Goal: Task Accomplishment & Management: Manage account settings

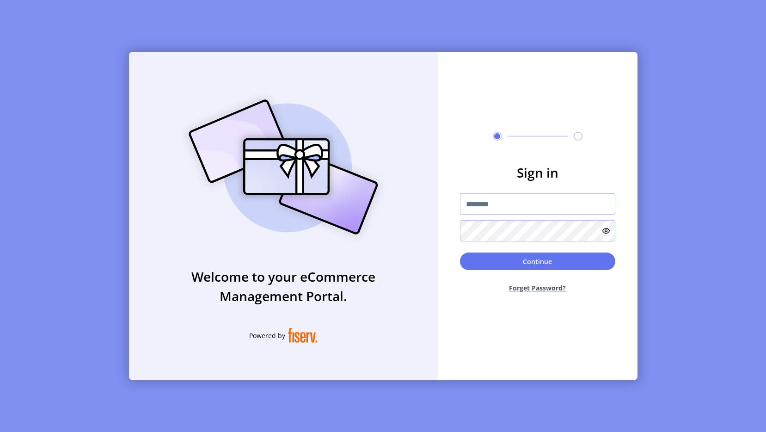
click at [531, 204] on input "text" at bounding box center [537, 203] width 155 height 21
type input "**********"
click at [528, 264] on button "Continue" at bounding box center [537, 261] width 155 height 18
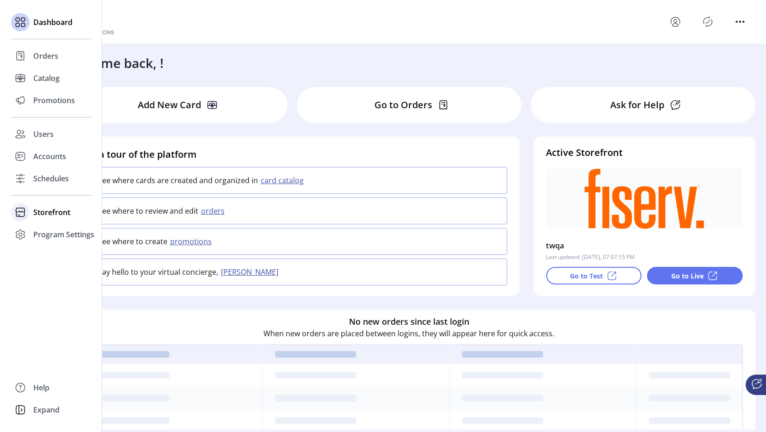
click at [49, 212] on span "Storefront" at bounding box center [51, 212] width 37 height 11
click at [47, 232] on span "Configuration" at bounding box center [57, 230] width 49 height 11
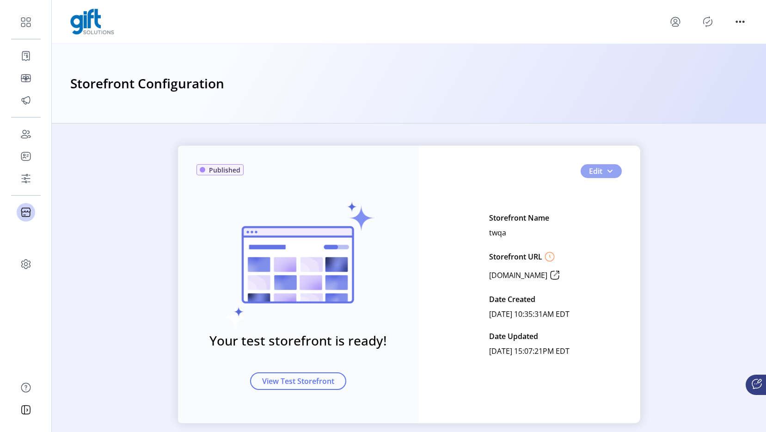
click at [597, 172] on span "Edit" at bounding box center [595, 171] width 13 height 11
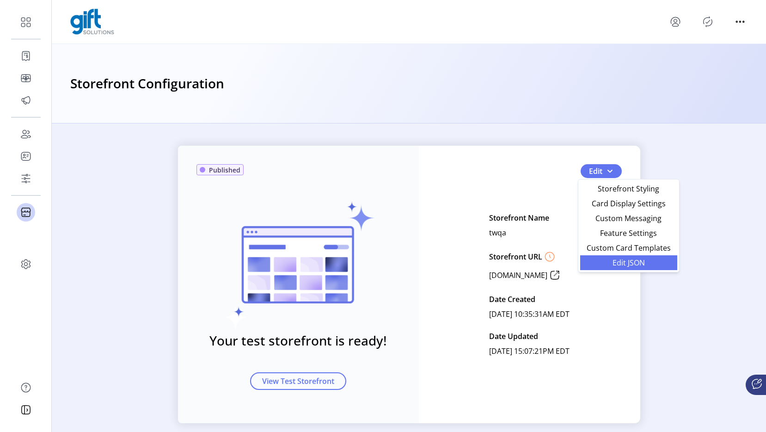
click at [630, 259] on span "Edit JSON" at bounding box center [629, 262] width 86 height 7
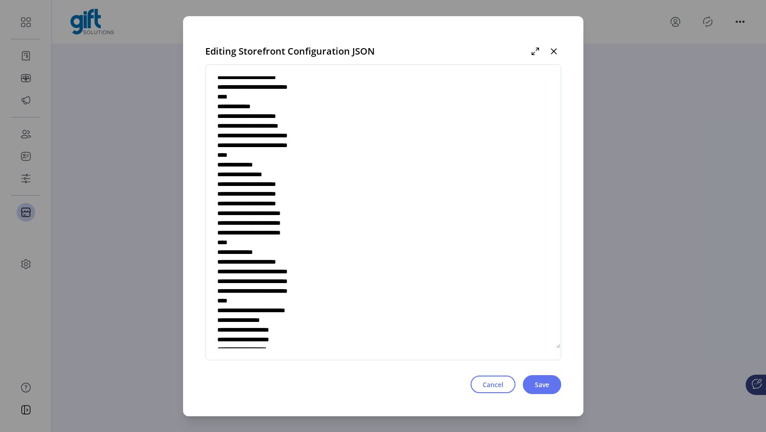
scroll to position [2773, 0]
click at [307, 271] on textarea at bounding box center [383, 212] width 355 height 273
click at [310, 290] on textarea at bounding box center [383, 212] width 355 height 273
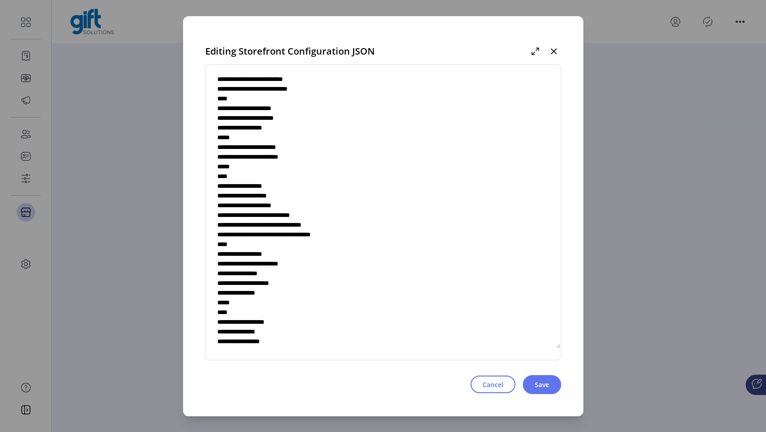
scroll to position [3073, 0]
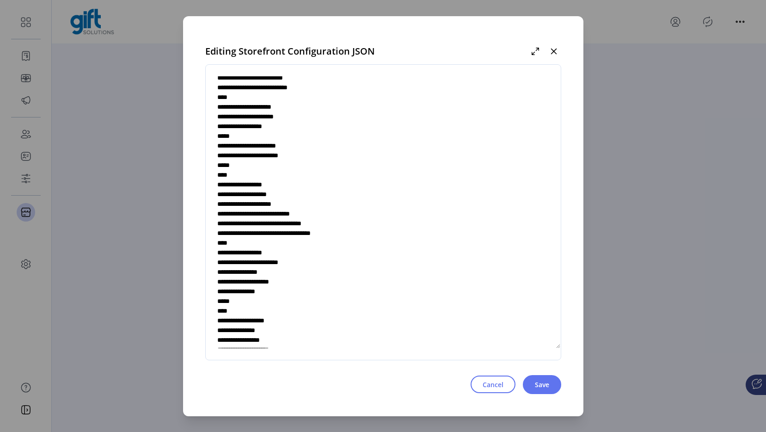
click at [344, 282] on textarea at bounding box center [383, 212] width 355 height 273
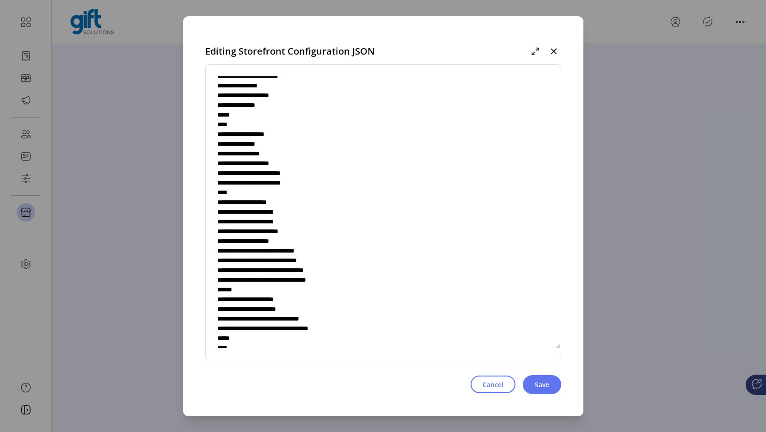
scroll to position [3260, 0]
click at [295, 279] on textarea at bounding box center [383, 212] width 355 height 273
click at [290, 279] on textarea at bounding box center [383, 212] width 355 height 273
drag, startPoint x: 299, startPoint y: 291, endPoint x: 313, endPoint y: 290, distance: 14.4
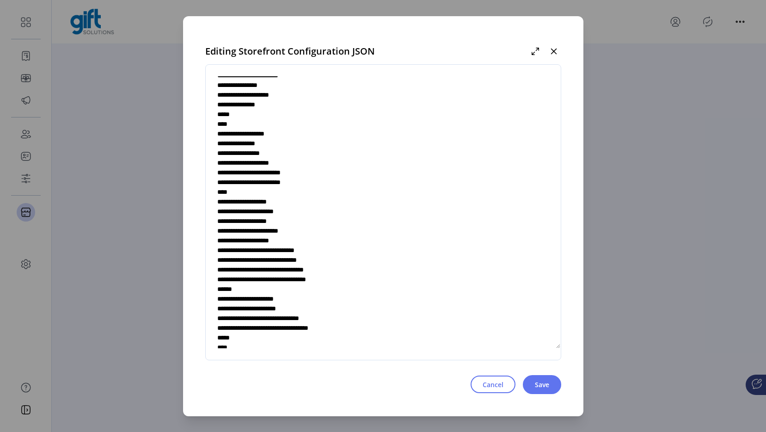
click at [313, 290] on textarea at bounding box center [383, 212] width 355 height 273
click at [302, 289] on textarea at bounding box center [383, 212] width 355 height 273
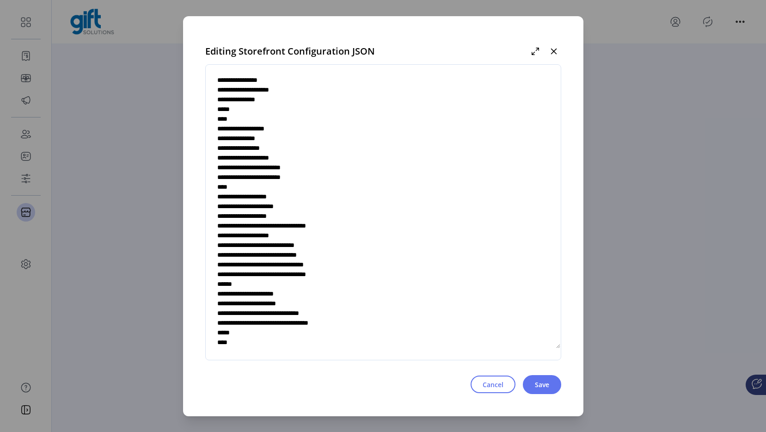
click at [290, 272] on textarea at bounding box center [383, 212] width 355 height 273
drag, startPoint x: 290, startPoint y: 275, endPoint x: 386, endPoint y: 288, distance: 97.0
click at [383, 275] on textarea at bounding box center [383, 212] width 355 height 273
drag, startPoint x: 292, startPoint y: 275, endPoint x: 321, endPoint y: 275, distance: 29.1
click at [321, 275] on textarea at bounding box center [383, 212] width 355 height 273
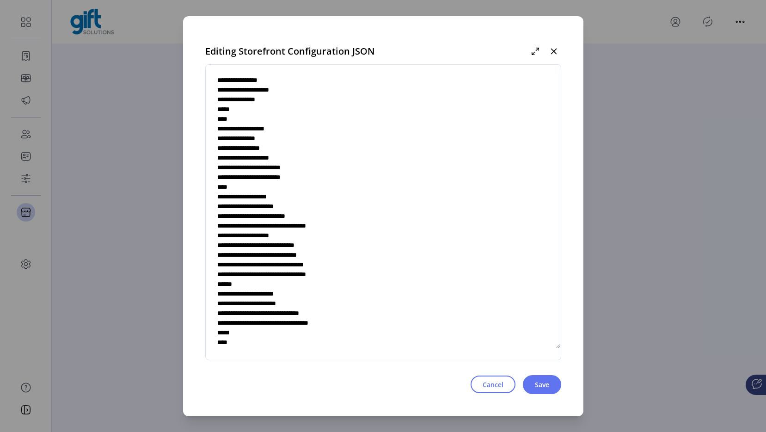
paste textarea "**********"
drag, startPoint x: 322, startPoint y: 276, endPoint x: 328, endPoint y: 276, distance: 6.5
click at [328, 276] on textarea at bounding box center [383, 212] width 355 height 273
drag, startPoint x: 338, startPoint y: 276, endPoint x: 380, endPoint y: 276, distance: 42.1
click at [380, 276] on textarea at bounding box center [383, 212] width 355 height 273
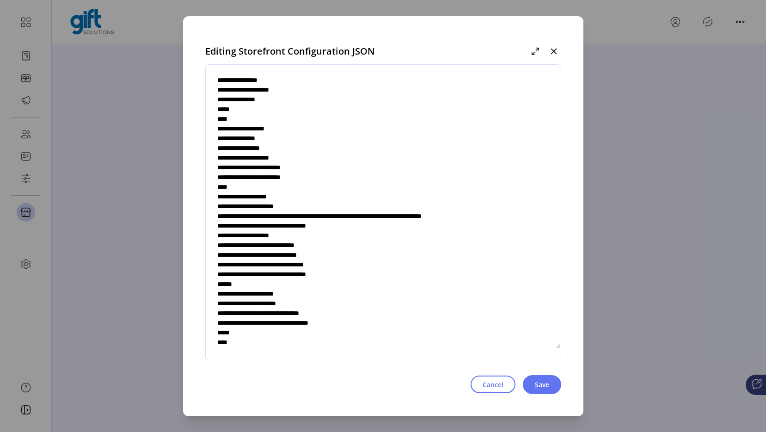
drag, startPoint x: 334, startPoint y: 285, endPoint x: 349, endPoint y: 285, distance: 15.3
click at [349, 285] on textarea at bounding box center [383, 212] width 355 height 273
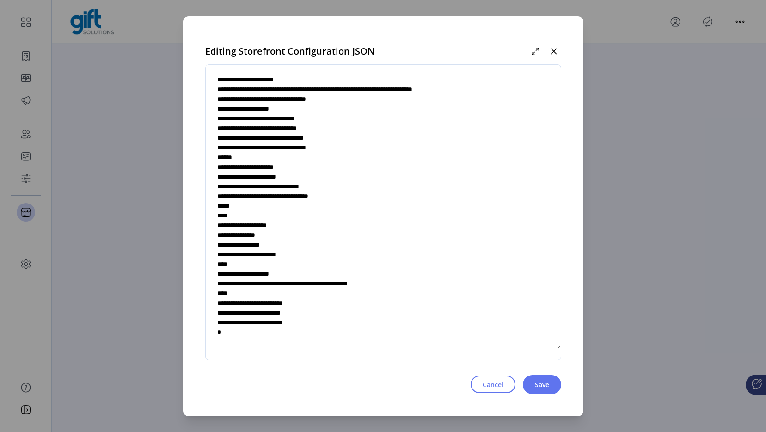
scroll to position [3450, 0]
drag, startPoint x: 271, startPoint y: 234, endPoint x: 276, endPoint y: 236, distance: 4.8
click at [271, 234] on textarea at bounding box center [383, 212] width 355 height 273
click at [279, 245] on textarea at bounding box center [383, 212] width 355 height 273
click at [295, 246] on textarea at bounding box center [383, 212] width 355 height 273
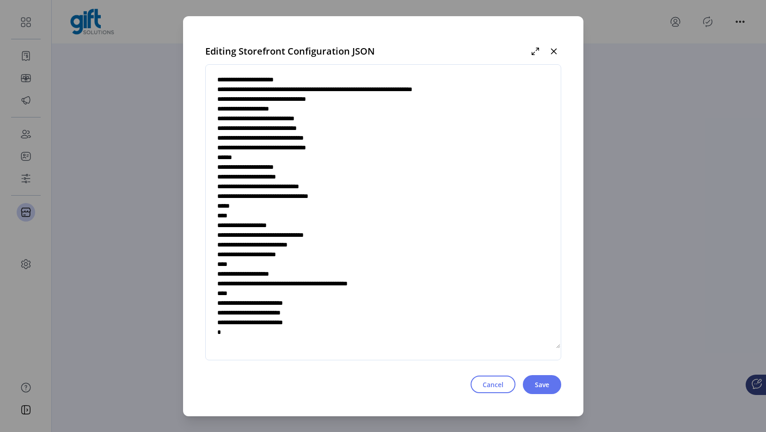
click at [286, 246] on textarea at bounding box center [383, 212] width 355 height 273
type textarea "**********"
click at [539, 380] on span "Save" at bounding box center [542, 385] width 14 height 10
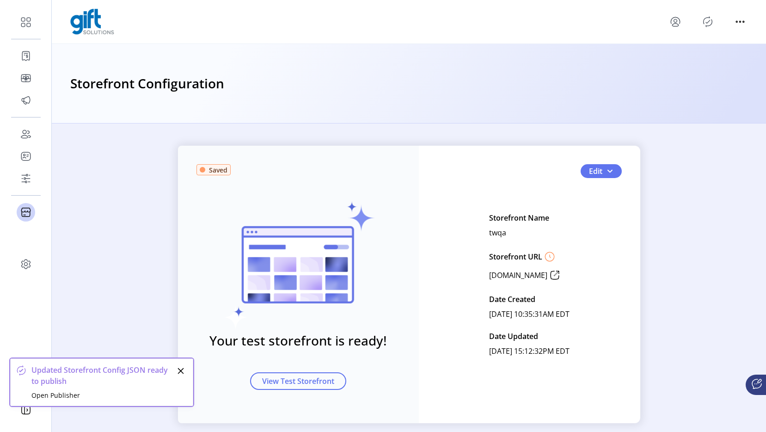
click at [182, 311] on app-layout "Dashboard Orders Catalog Promotions Users Accounts Schedules Storefront Configu…" at bounding box center [383, 216] width 766 height 432
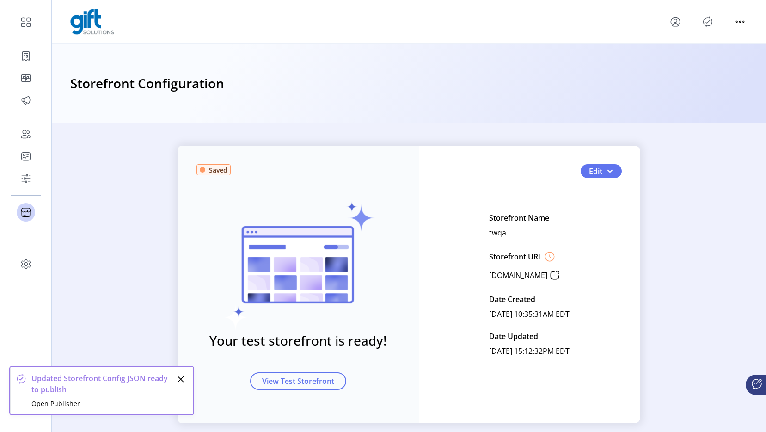
click at [183, 376] on icon "Close" at bounding box center [180, 378] width 7 height 7
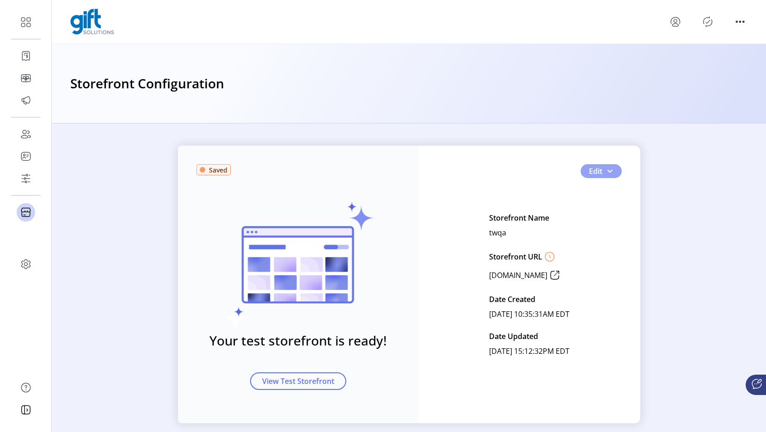
click at [606, 167] on span "button" at bounding box center [609, 170] width 7 height 7
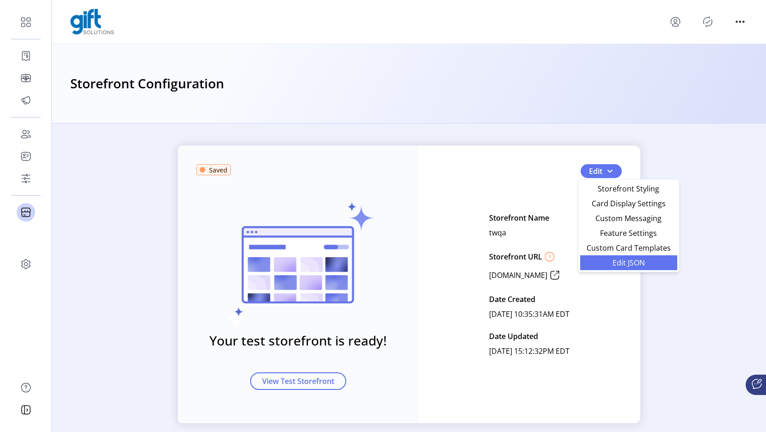
click at [622, 262] on span "Edit JSON" at bounding box center [629, 262] width 86 height 7
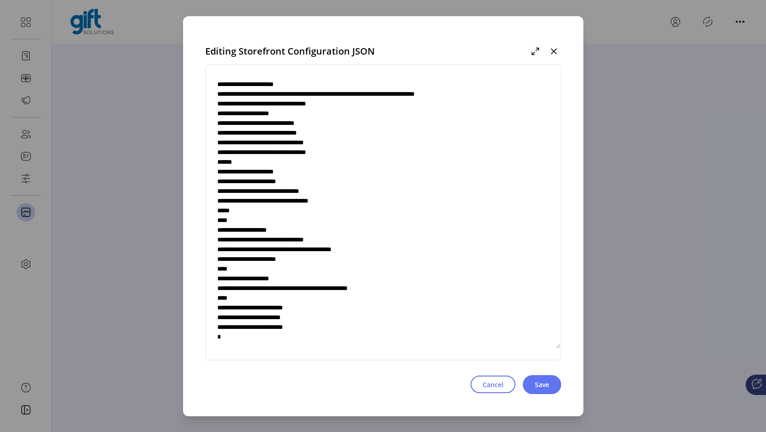
scroll to position [3368, 0]
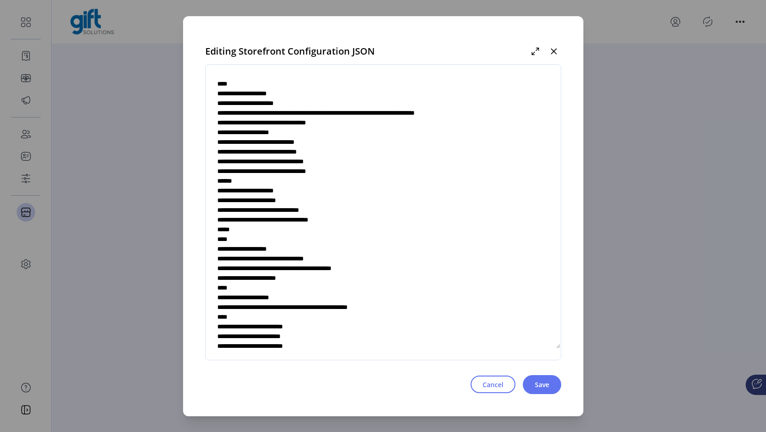
drag, startPoint x: 303, startPoint y: 192, endPoint x: 357, endPoint y: 193, distance: 53.6
click at [357, 193] on textarea at bounding box center [383, 212] width 355 height 273
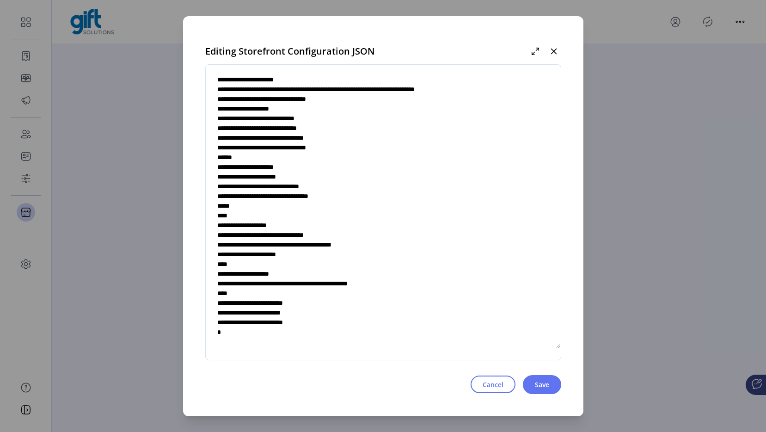
scroll to position [3405, 0]
drag, startPoint x: 279, startPoint y: 300, endPoint x: 399, endPoint y: 301, distance: 119.8
click at [399, 300] on textarea at bounding box center [383, 212] width 355 height 273
paste textarea
type textarea "**********"
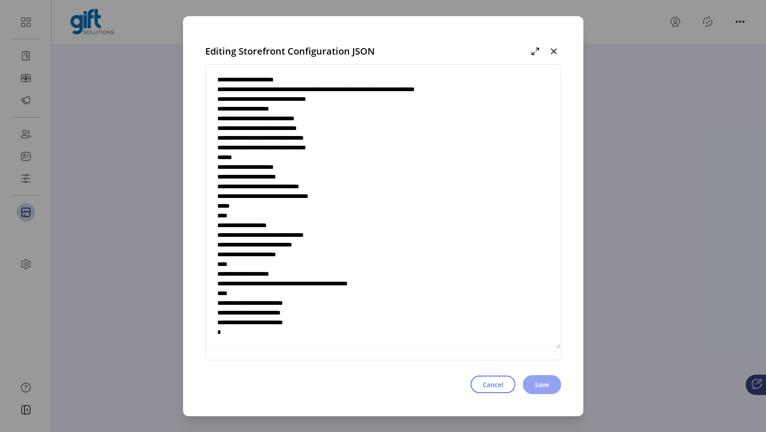
click at [546, 383] on span "Save" at bounding box center [542, 385] width 14 height 10
